Goal: Task Accomplishment & Management: Complete application form

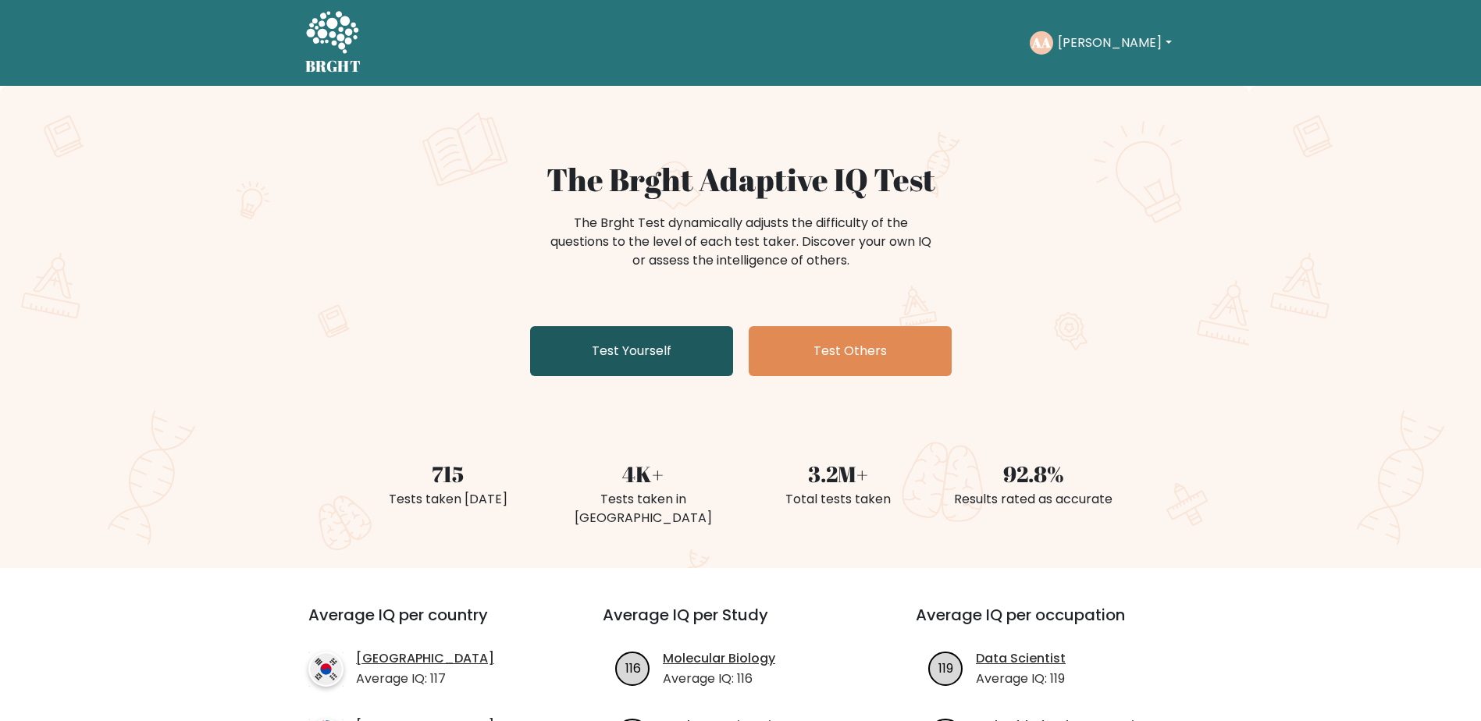
click at [664, 366] on link "Test Yourself" at bounding box center [631, 351] width 203 height 50
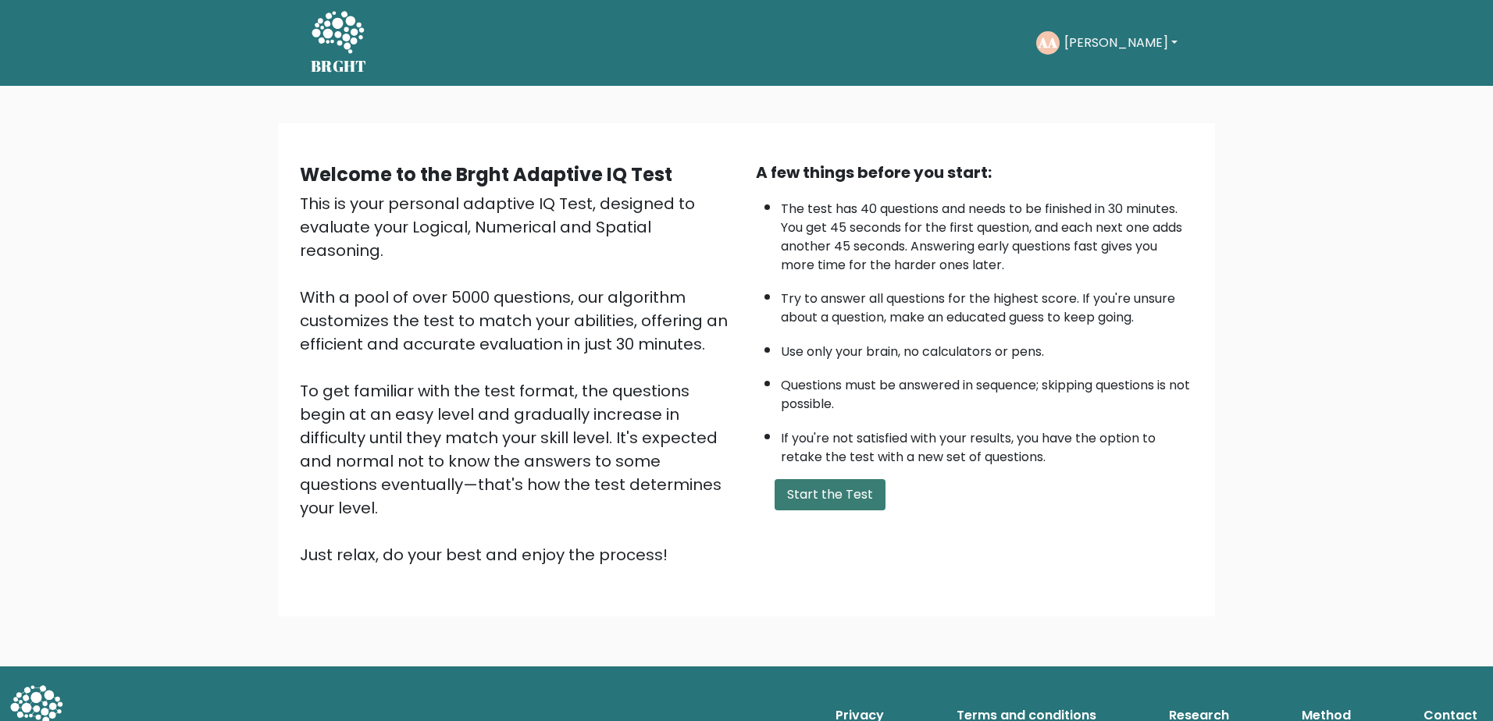
click at [850, 504] on button "Start the Test" at bounding box center [829, 494] width 111 height 31
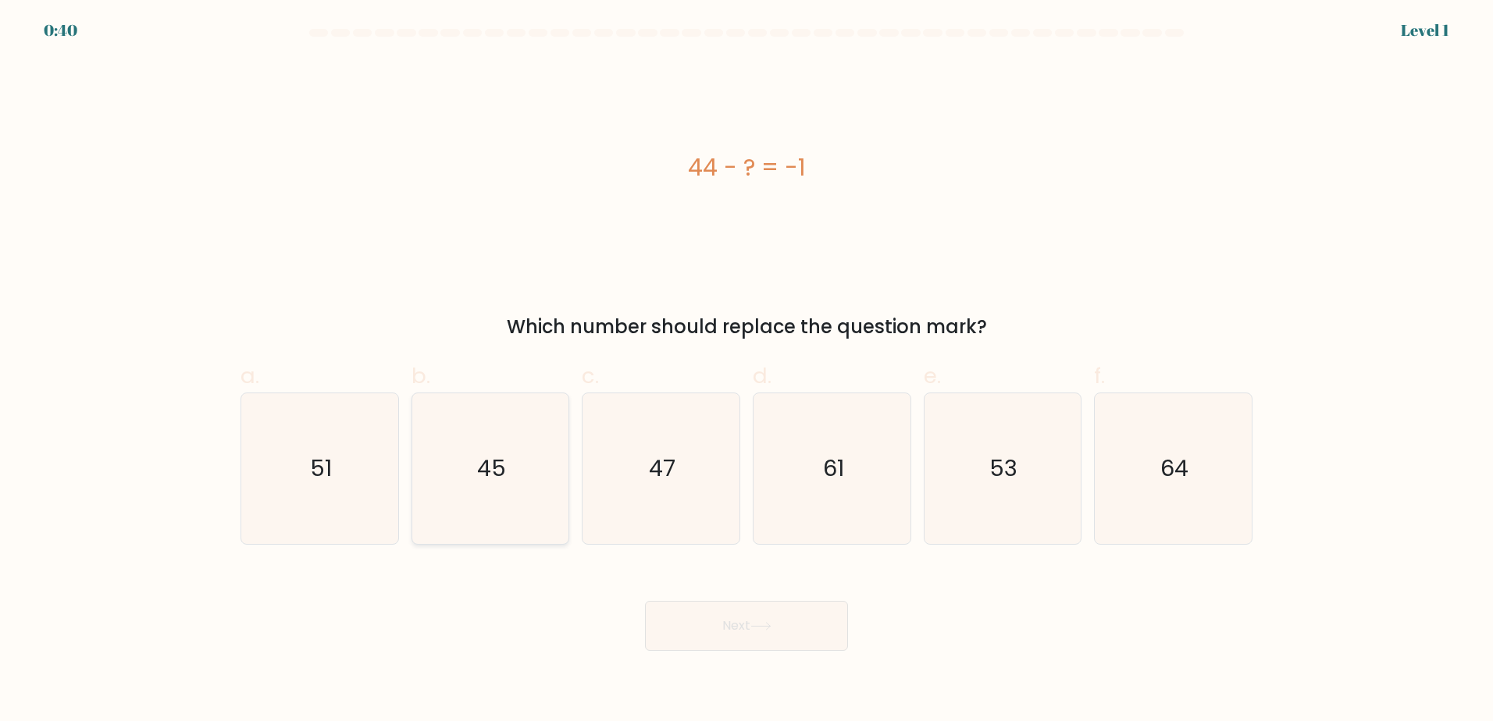
click at [498, 498] on icon "45" at bounding box center [490, 468] width 151 height 151
click at [746, 371] on input "b. 45" at bounding box center [746, 366] width 1 height 10
radio input "true"
click at [736, 627] on button "Next" at bounding box center [746, 626] width 203 height 50
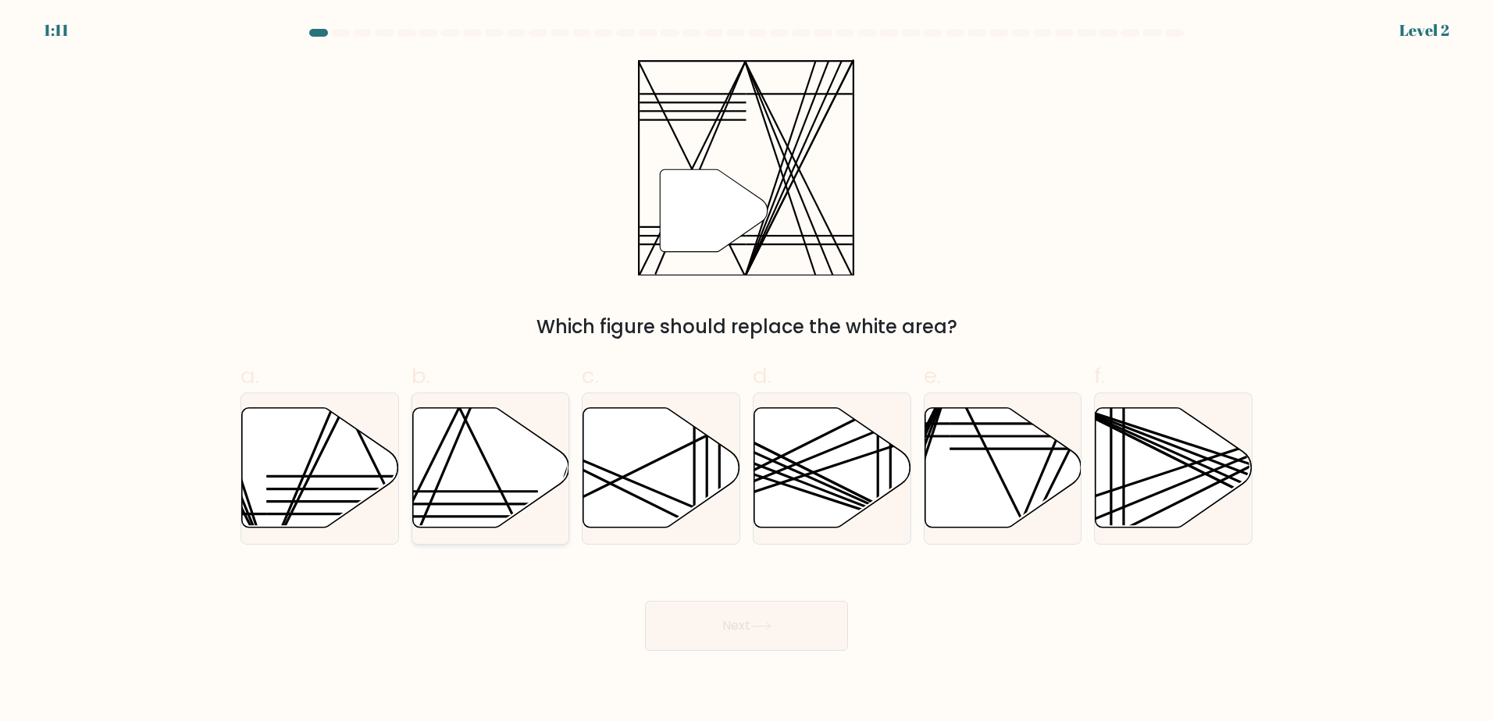
click at [525, 472] on icon at bounding box center [490, 468] width 157 height 120
click at [746, 371] on input "b." at bounding box center [746, 366] width 1 height 10
radio input "true"
click at [756, 605] on button "Next" at bounding box center [746, 626] width 203 height 50
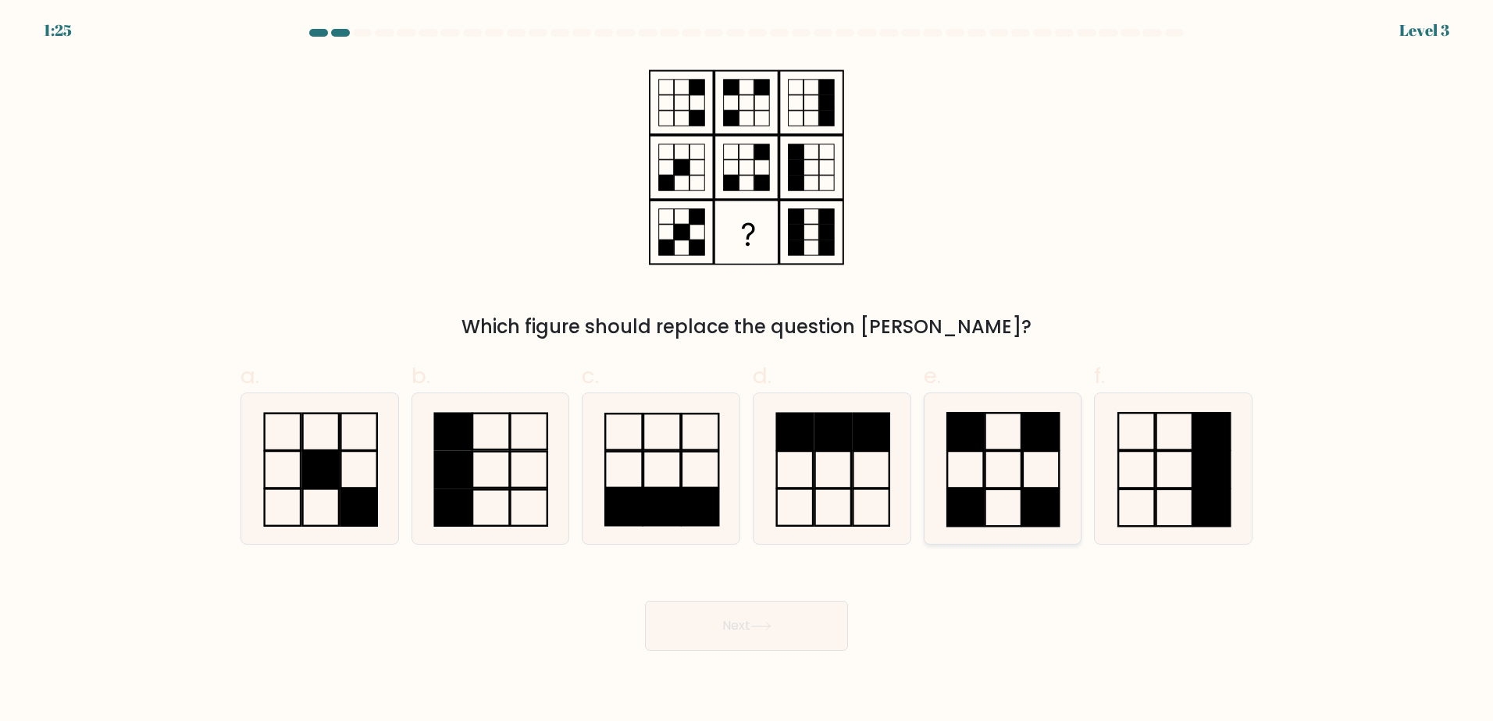
click at [1004, 495] on icon at bounding box center [1002, 468] width 151 height 151
click at [747, 371] on input "e." at bounding box center [746, 366] width 1 height 10
radio input "true"
click at [740, 621] on button "Next" at bounding box center [746, 626] width 203 height 50
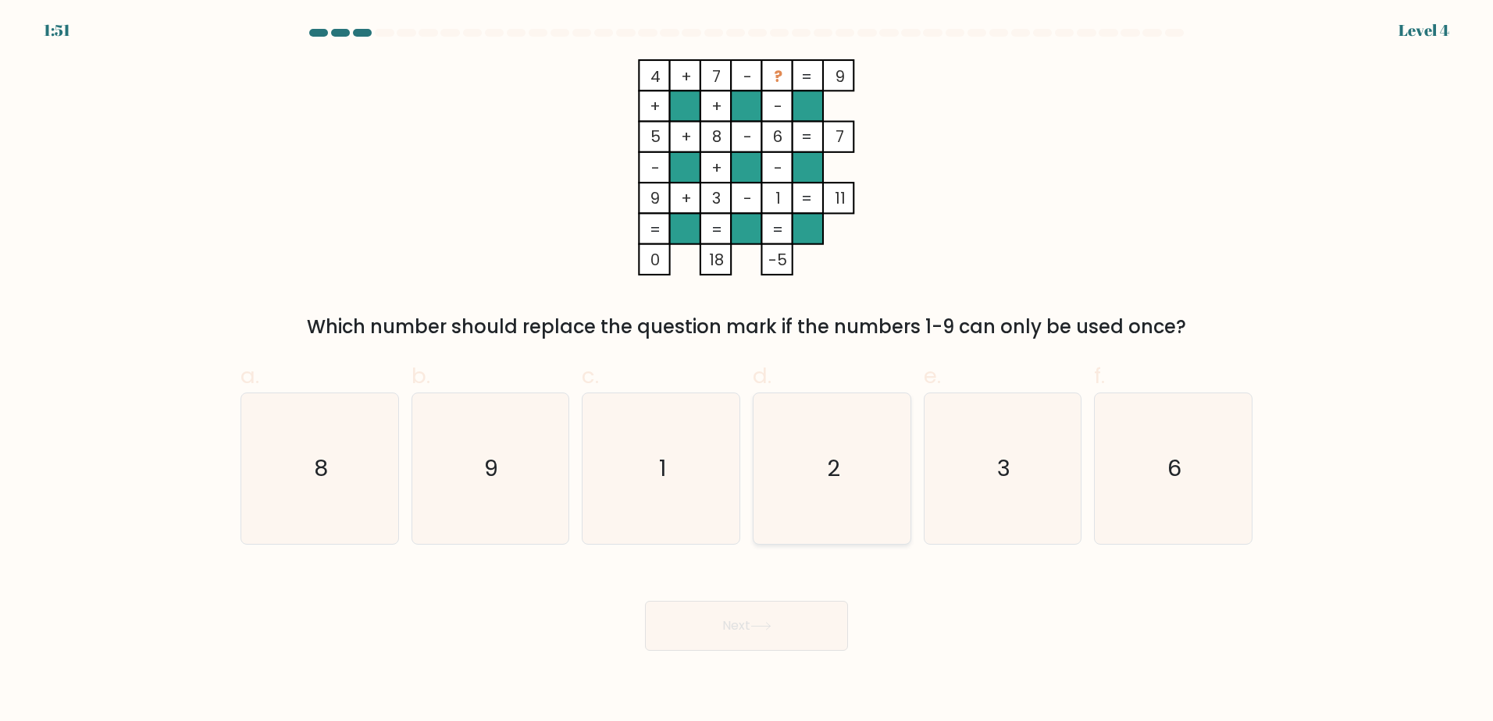
click at [834, 499] on icon "2" at bounding box center [832, 468] width 151 height 151
click at [747, 371] on input "d. 2" at bounding box center [746, 366] width 1 height 10
radio input "true"
click at [781, 628] on button "Next" at bounding box center [746, 626] width 203 height 50
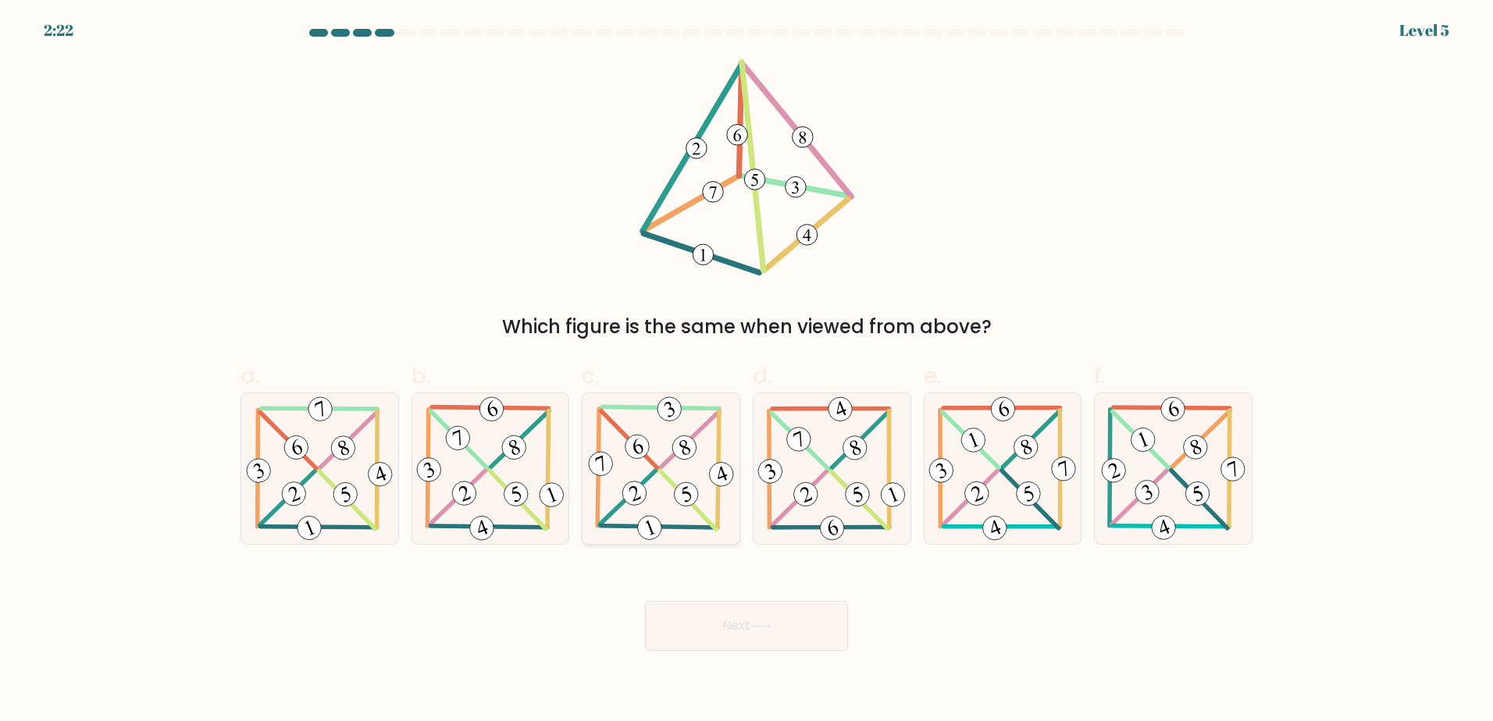
click at [628, 426] on icon at bounding box center [661, 468] width 153 height 151
click at [746, 371] on input "c." at bounding box center [746, 366] width 1 height 10
radio input "true"
click at [749, 621] on button "Next" at bounding box center [746, 626] width 203 height 50
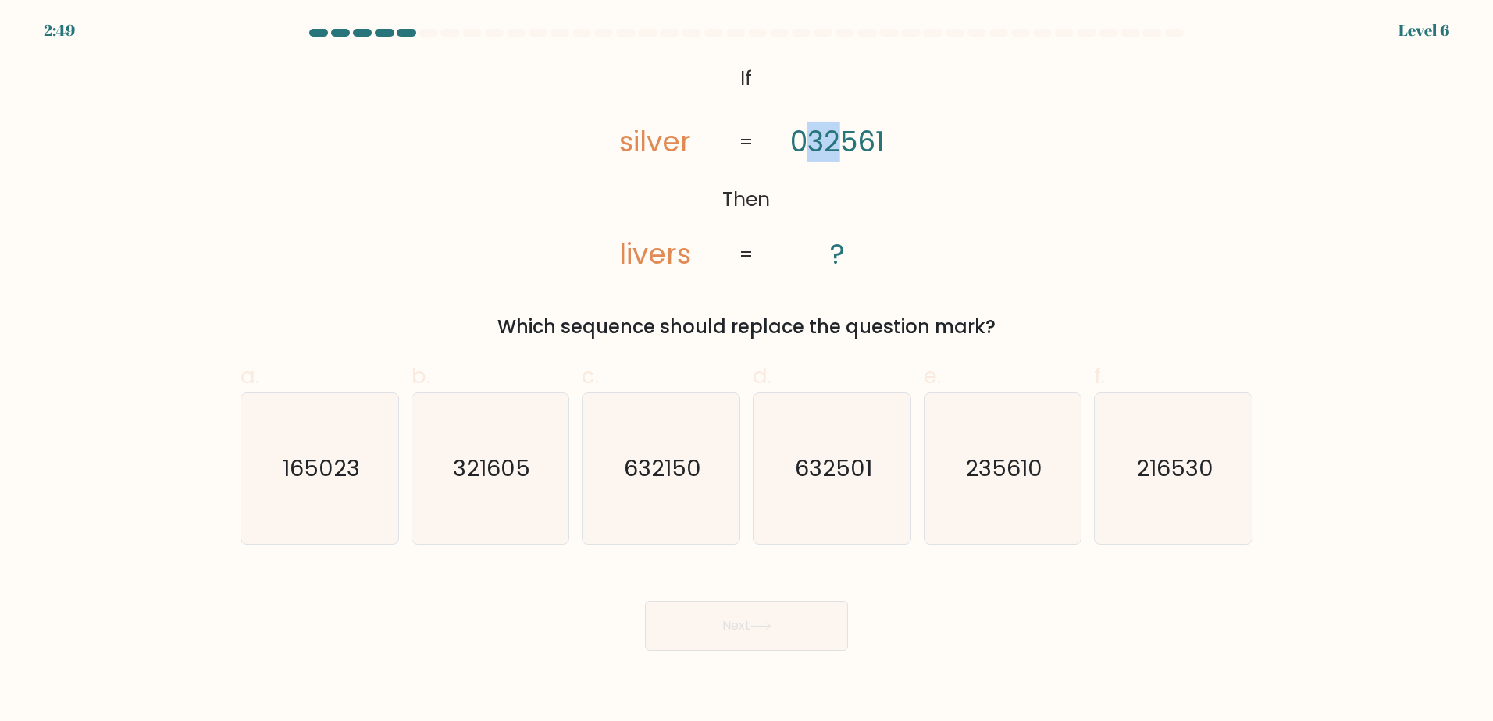
drag, startPoint x: 838, startPoint y: 140, endPoint x: 814, endPoint y: 134, distance: 24.1
click at [814, 134] on tspan "032561" at bounding box center [837, 142] width 94 height 40
click at [514, 504] on icon "321605" at bounding box center [490, 468] width 151 height 151
click at [746, 371] on input "b. 321605" at bounding box center [746, 366] width 1 height 10
radio input "true"
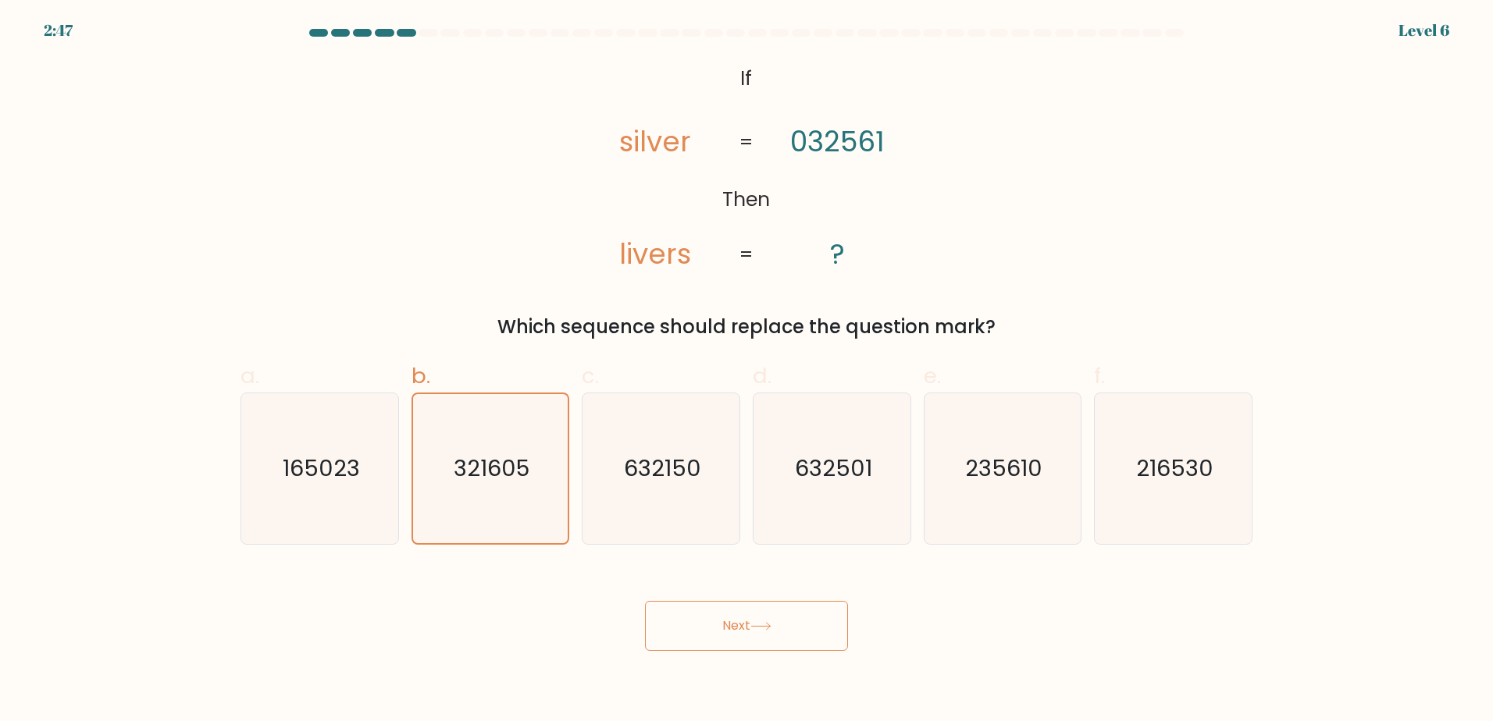
click at [752, 622] on button "Next" at bounding box center [746, 626] width 203 height 50
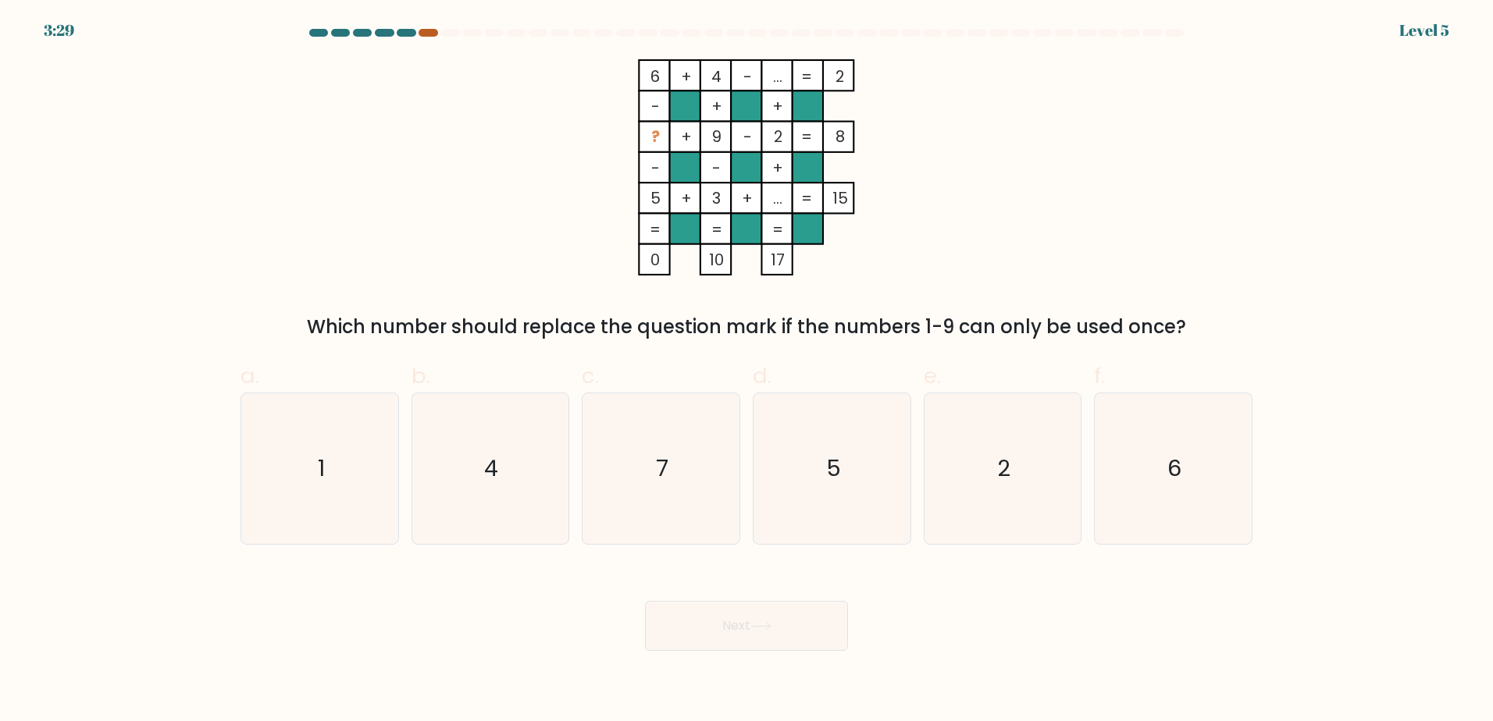
click at [431, 29] on div at bounding box center [427, 33] width 19 height 8
click at [357, 453] on icon "1" at bounding box center [319, 468] width 151 height 151
click at [746, 371] on input "a. 1" at bounding box center [746, 366] width 1 height 10
radio input "true"
click at [745, 633] on button "Next" at bounding box center [746, 626] width 203 height 50
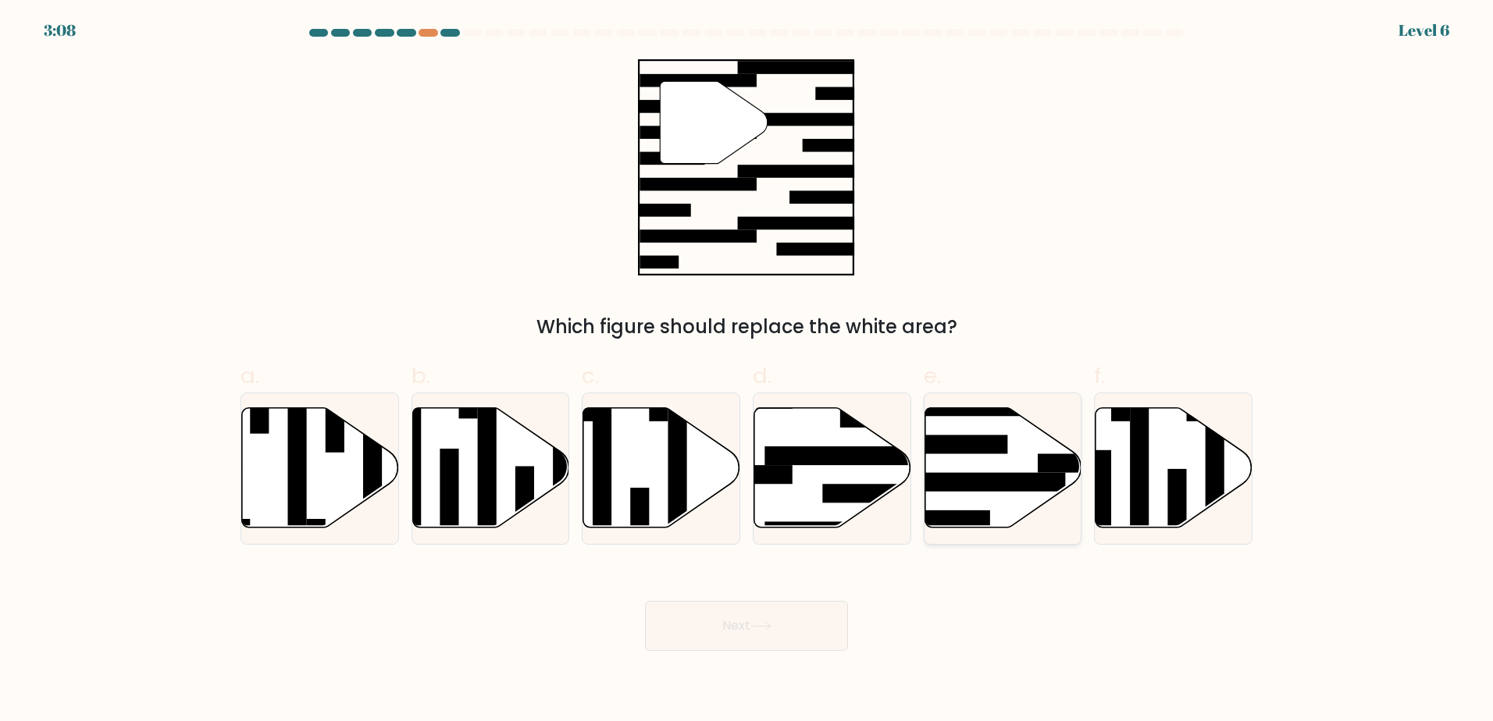
click at [1027, 469] on icon at bounding box center [1002, 468] width 157 height 120
click at [747, 371] on input "e." at bounding box center [746, 366] width 1 height 10
radio input "true"
click at [777, 626] on button "Next" at bounding box center [746, 626] width 203 height 50
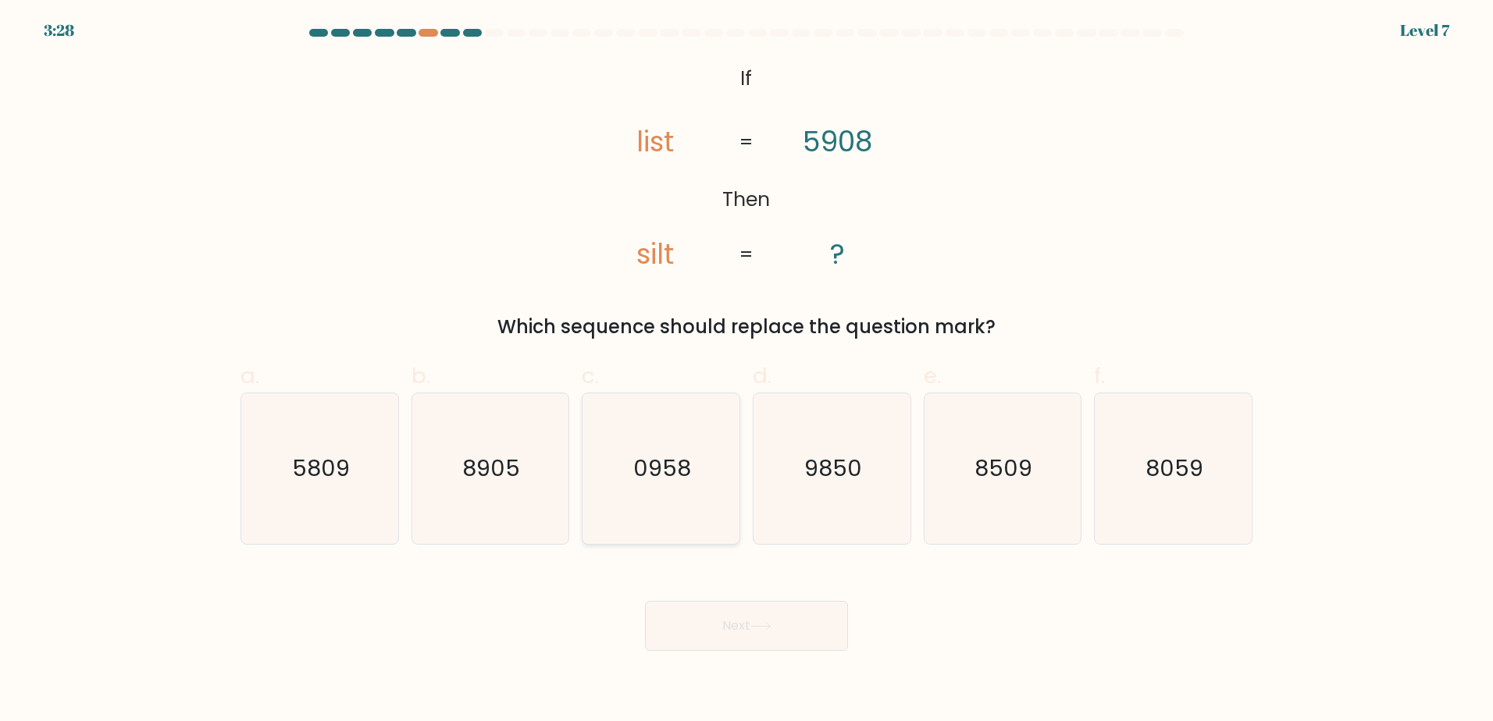
click at [623, 457] on icon "0958" at bounding box center [661, 468] width 151 height 151
click at [746, 371] on input "c. 0958" at bounding box center [746, 366] width 1 height 10
radio input "true"
click at [776, 630] on button "Next" at bounding box center [746, 626] width 203 height 50
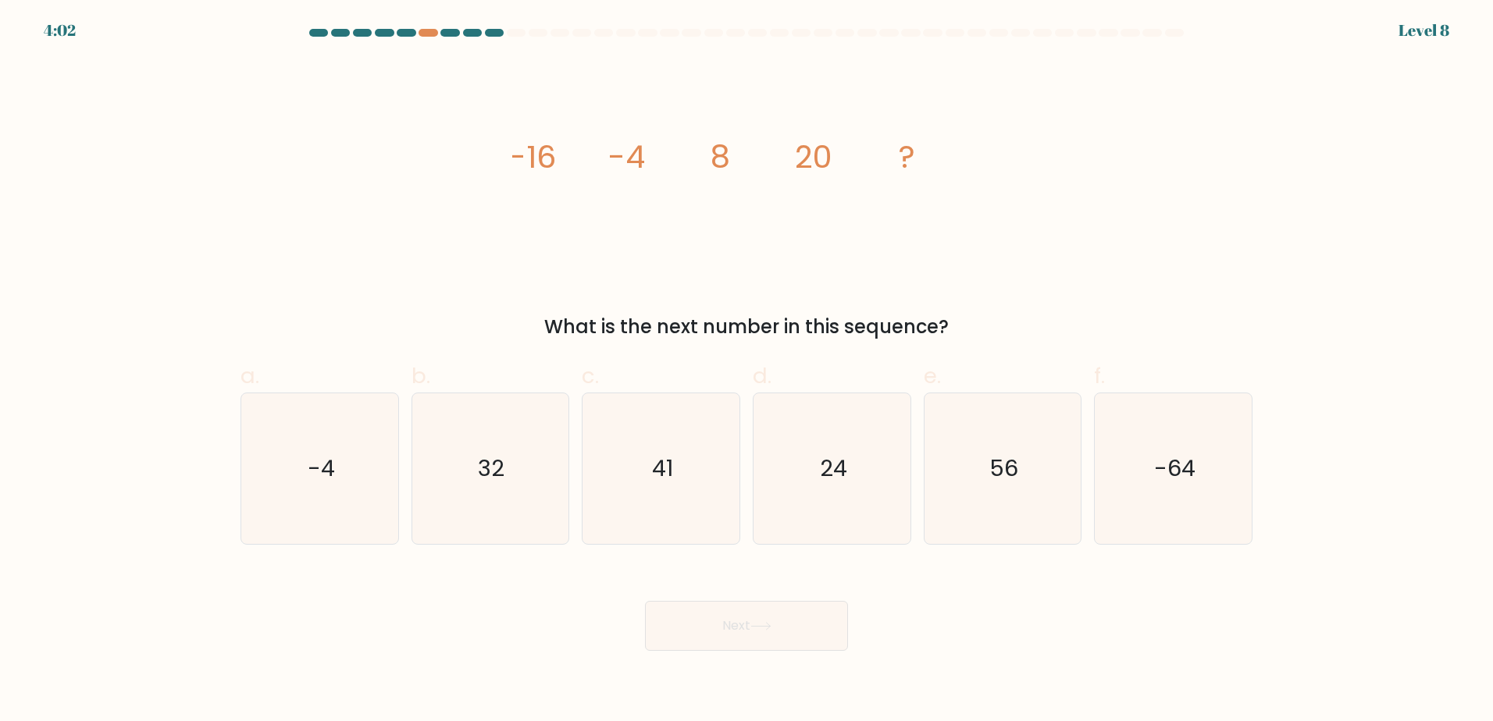
drag, startPoint x: 507, startPoint y: 501, endPoint x: 650, endPoint y: 607, distance: 178.2
click at [507, 501] on icon "32" at bounding box center [490, 468] width 151 height 151
click at [746, 371] on input "b. 32" at bounding box center [746, 366] width 1 height 10
radio input "true"
click at [782, 640] on button "Next" at bounding box center [746, 626] width 203 height 50
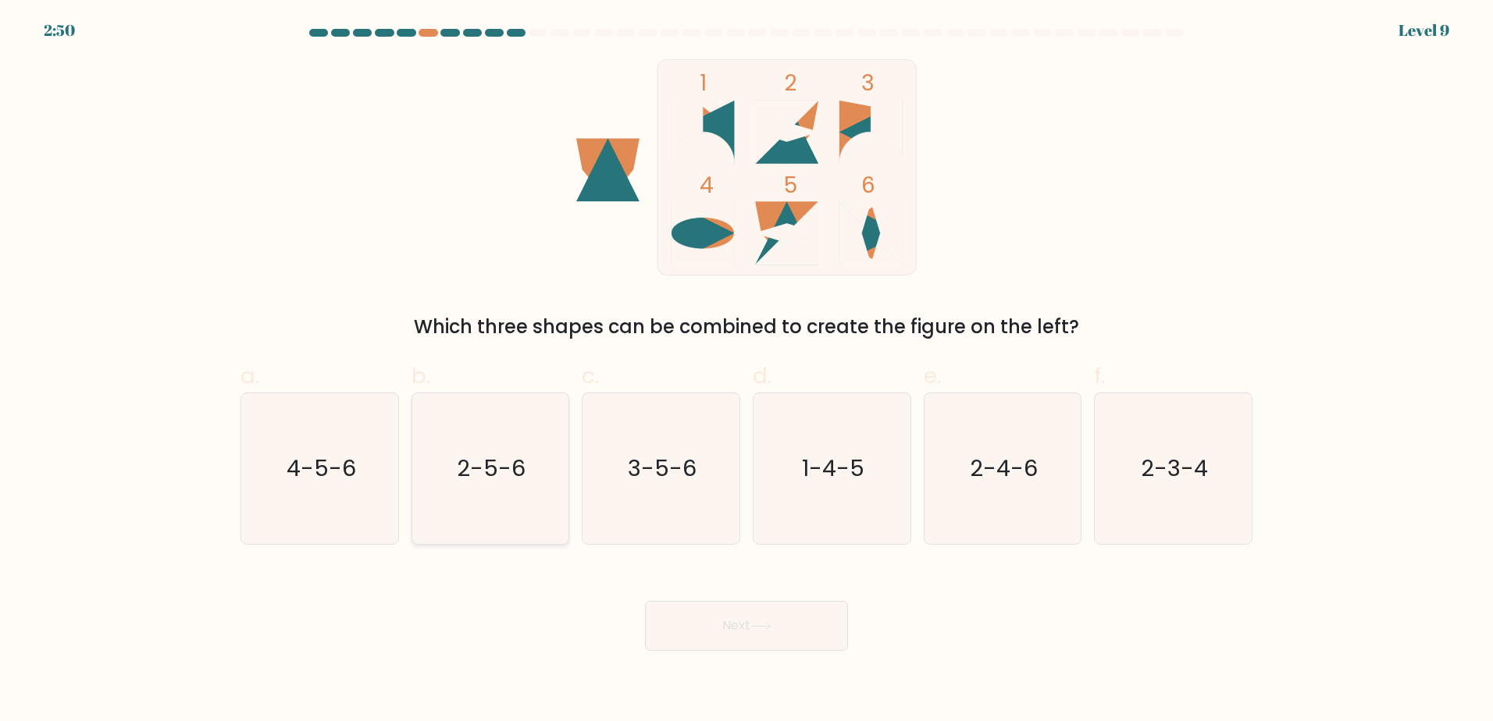
click at [465, 499] on icon "2-5-6" at bounding box center [490, 468] width 151 height 151
click at [746, 371] on input "b. 2-5-6" at bounding box center [746, 366] width 1 height 10
radio input "true"
click at [750, 627] on button "Next" at bounding box center [746, 626] width 203 height 50
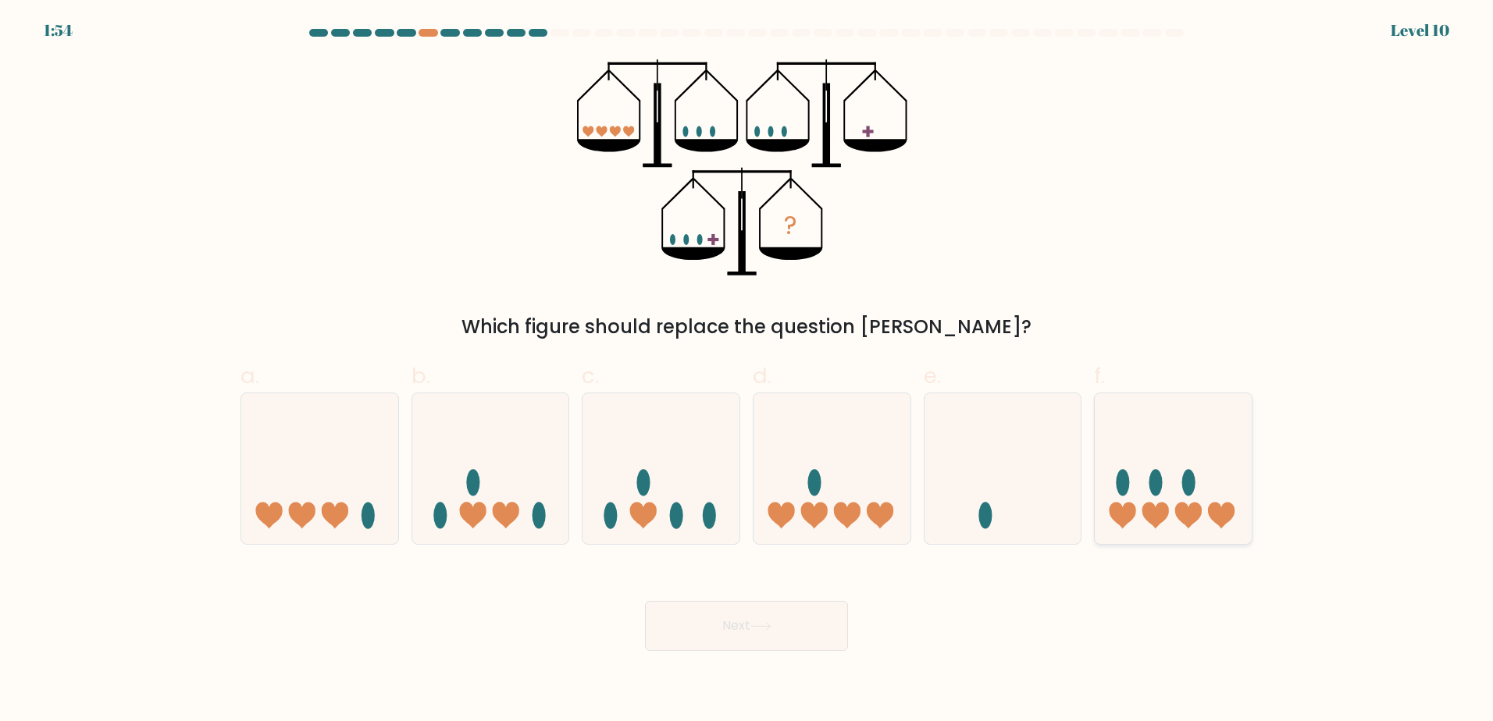
click at [1128, 507] on icon at bounding box center [1122, 516] width 27 height 27
click at [747, 371] on input "f." at bounding box center [746, 366] width 1 height 10
radio input "true"
click at [690, 621] on button "Next" at bounding box center [746, 626] width 203 height 50
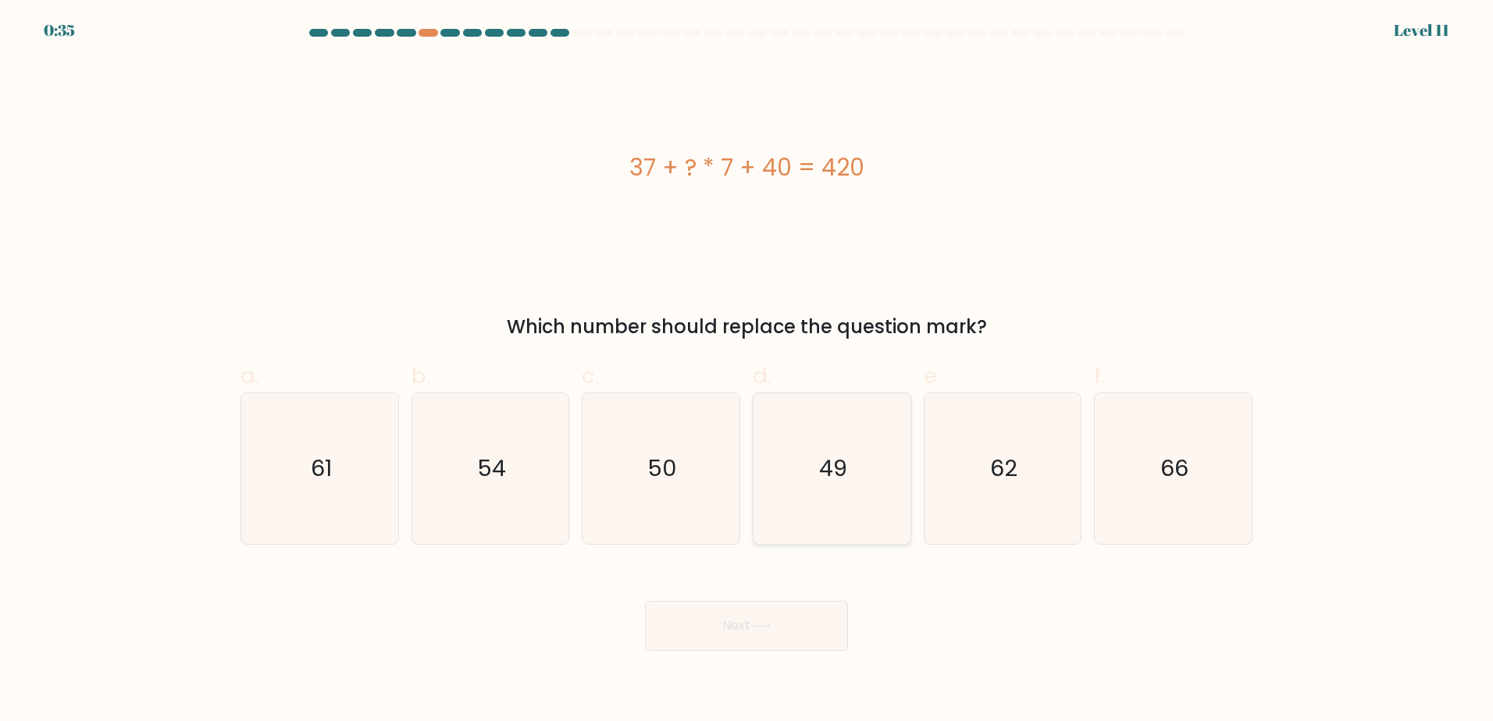
click at [786, 483] on icon "49" at bounding box center [832, 468] width 151 height 151
click at [747, 371] on input "d. 49" at bounding box center [746, 366] width 1 height 10
radio input "true"
click at [703, 629] on button "Next" at bounding box center [746, 626] width 203 height 50
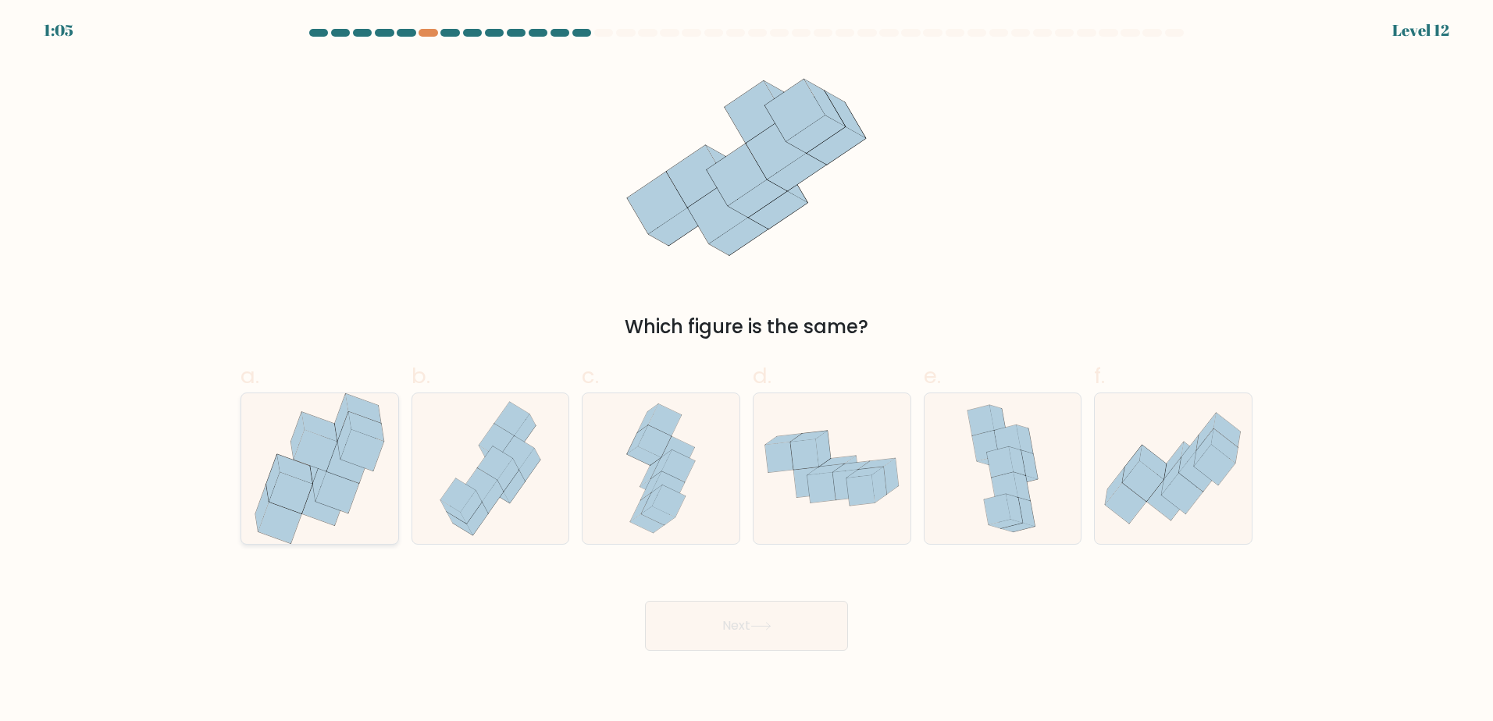
click at [363, 508] on icon at bounding box center [320, 468] width 140 height 151
click at [746, 371] on input "a." at bounding box center [746, 366] width 1 height 10
radio input "true"
click at [721, 644] on button "Next" at bounding box center [746, 626] width 203 height 50
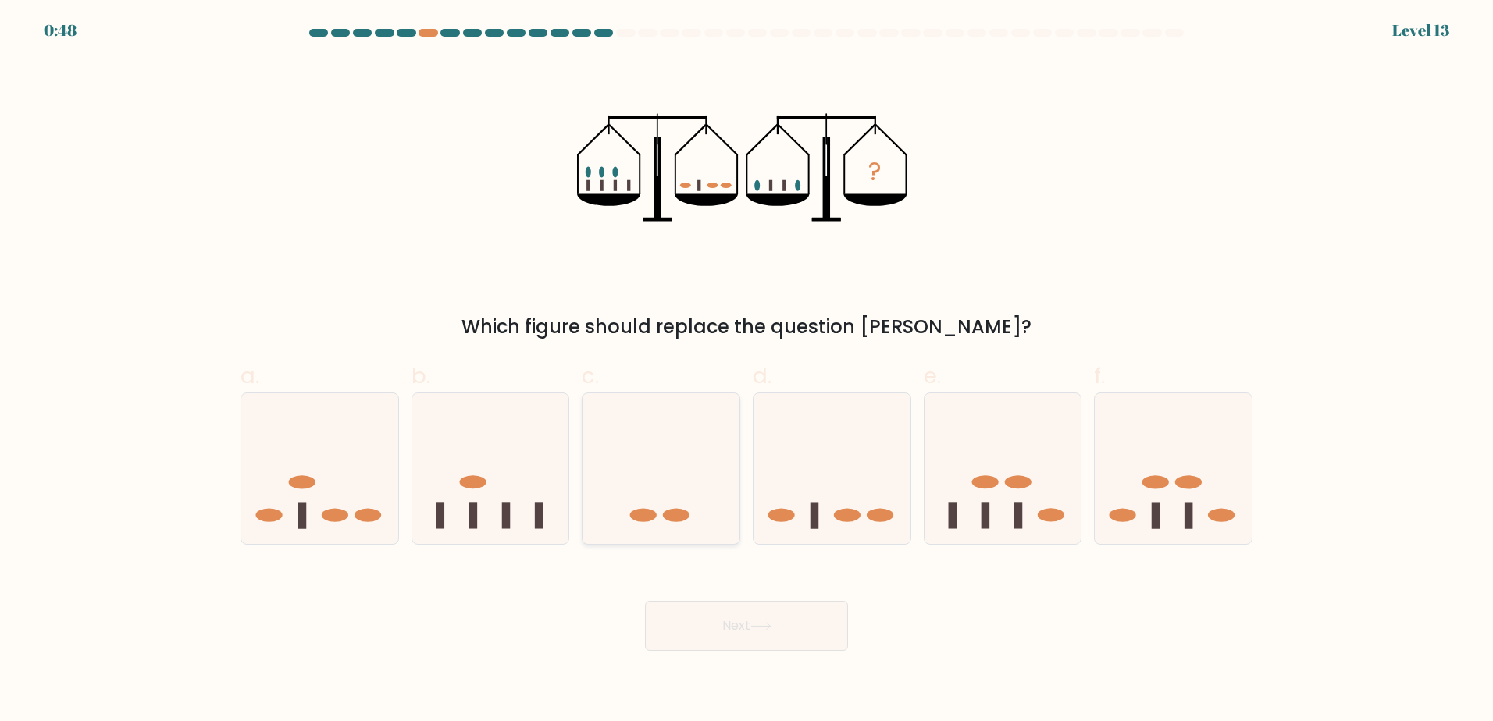
click at [685, 482] on icon at bounding box center [660, 469] width 157 height 130
click at [746, 371] on input "c." at bounding box center [746, 366] width 1 height 10
radio input "true"
click at [746, 640] on button "Next" at bounding box center [746, 626] width 203 height 50
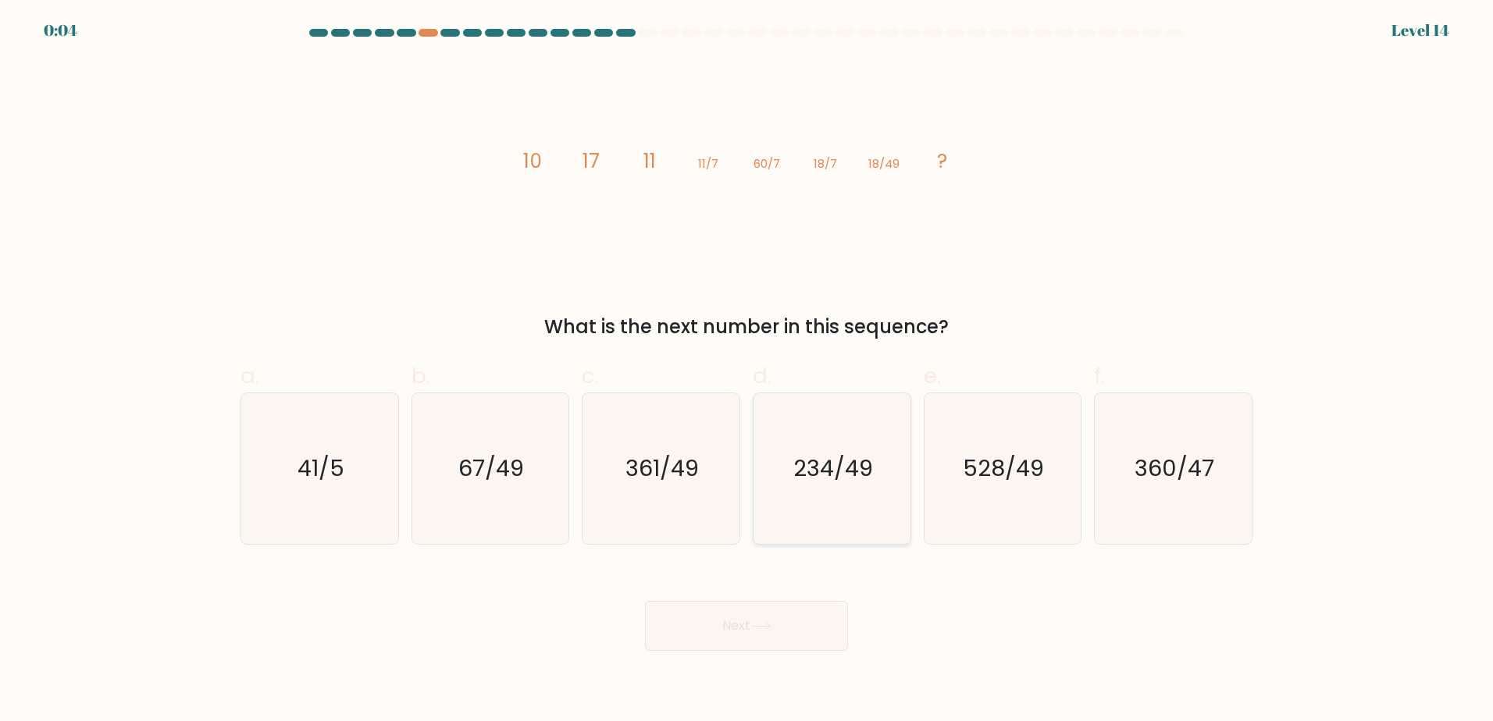
click at [839, 517] on icon "234/49" at bounding box center [832, 468] width 151 height 151
click at [747, 371] on input "d. 234/49" at bounding box center [746, 366] width 1 height 10
radio input "true"
click at [780, 631] on button "Next" at bounding box center [746, 626] width 203 height 50
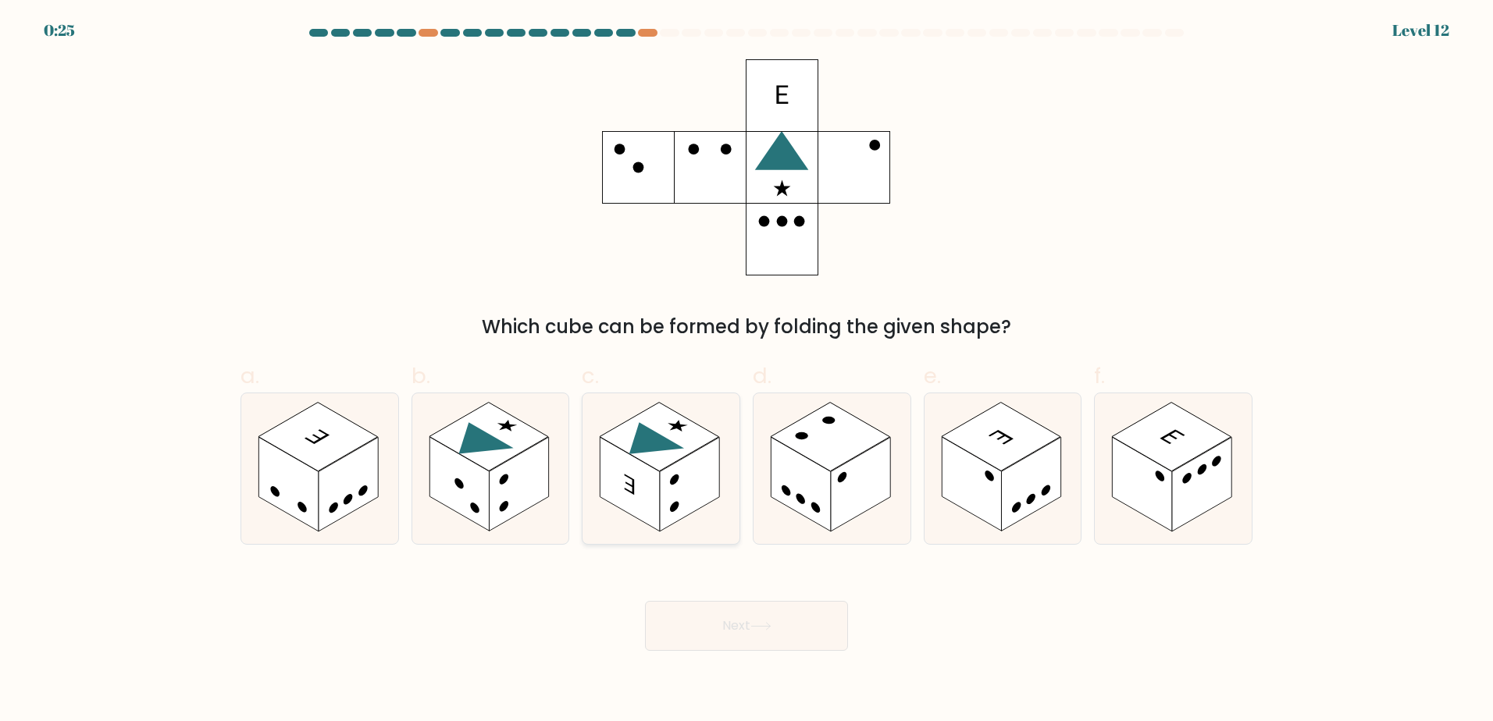
click at [695, 482] on rect at bounding box center [689, 484] width 59 height 94
click at [746, 371] on input "c." at bounding box center [746, 366] width 1 height 10
radio input "true"
click at [731, 624] on button "Next" at bounding box center [746, 626] width 203 height 50
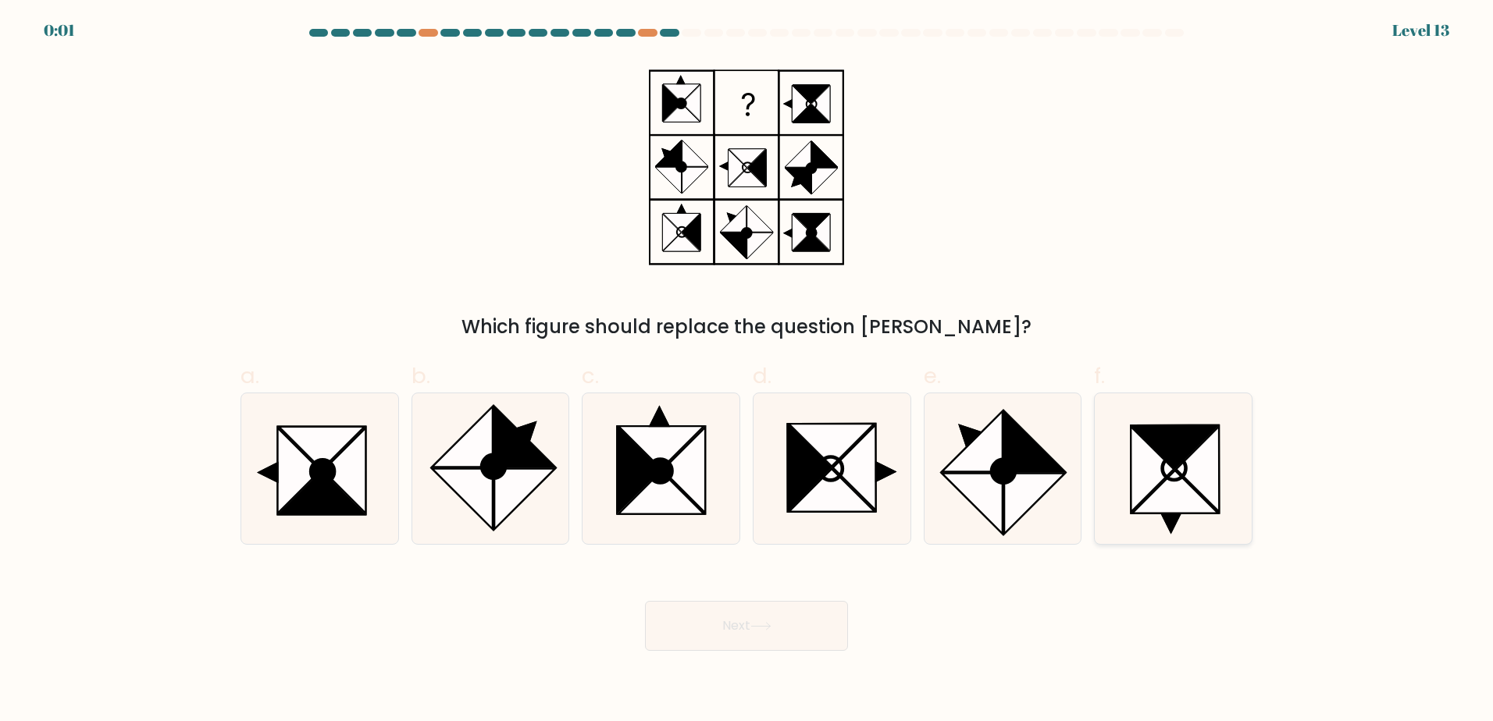
click at [1153, 467] on icon at bounding box center [1152, 468] width 43 height 85
click at [747, 371] on input "f." at bounding box center [746, 366] width 1 height 10
radio input "true"
click at [767, 636] on button "Next" at bounding box center [746, 626] width 203 height 50
